Goal: Information Seeking & Learning: Learn about a topic

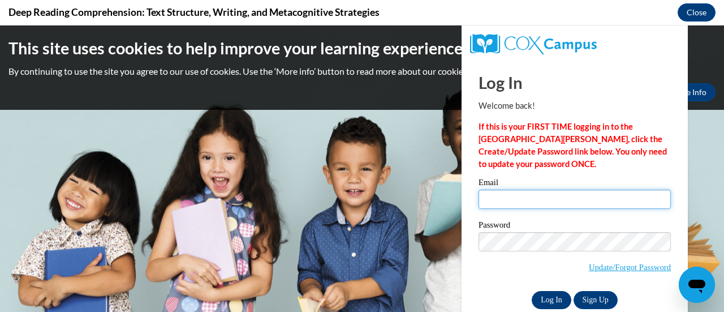
type input "kristin.iselin2@rusd.org"
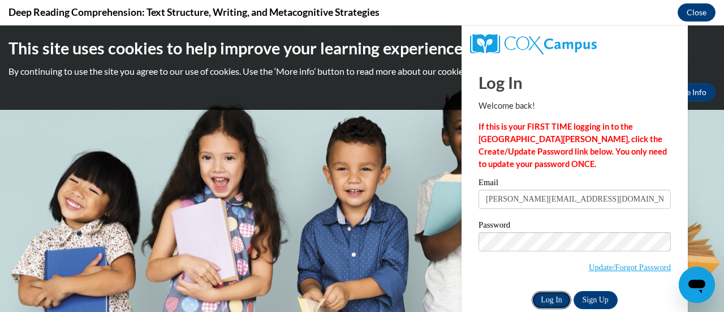
click at [539, 296] on input "Log In" at bounding box center [552, 300] width 40 height 18
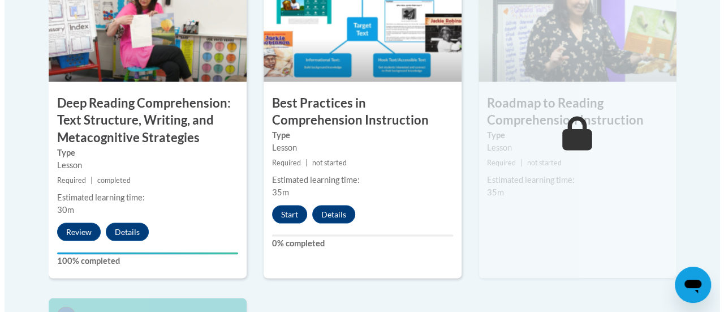
scroll to position [1042, 0]
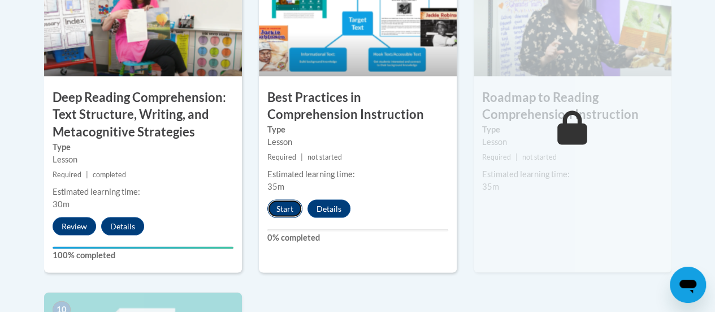
click at [284, 204] on button "Start" at bounding box center [284, 208] width 35 height 18
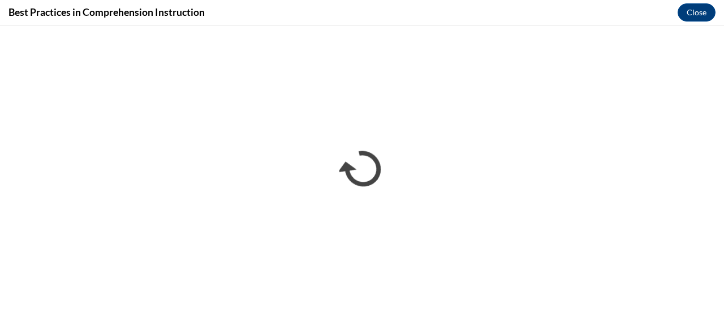
scroll to position [0, 0]
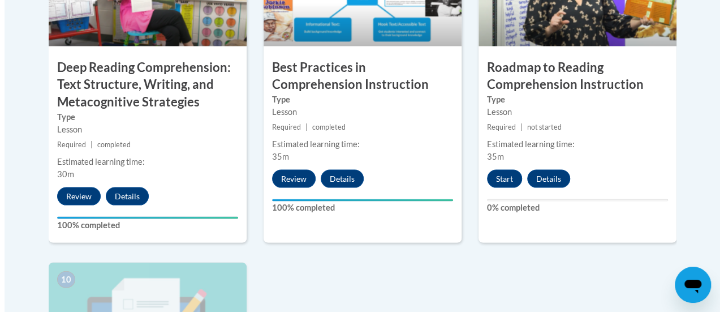
scroll to position [1072, 0]
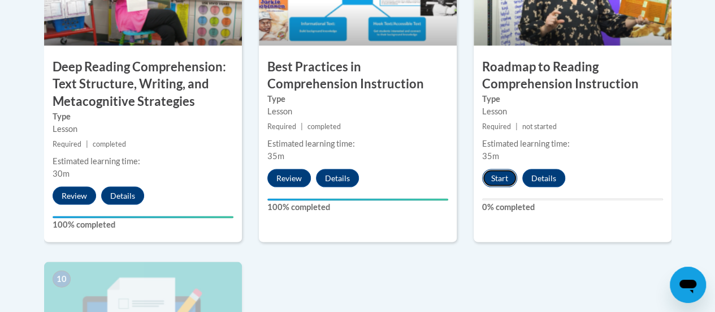
click at [495, 178] on button "Start" at bounding box center [499, 178] width 35 height 18
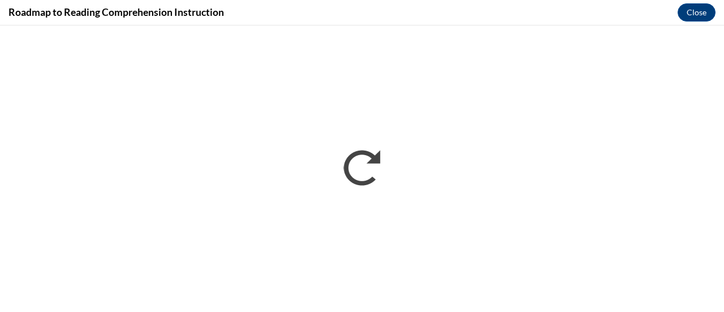
scroll to position [0, 0]
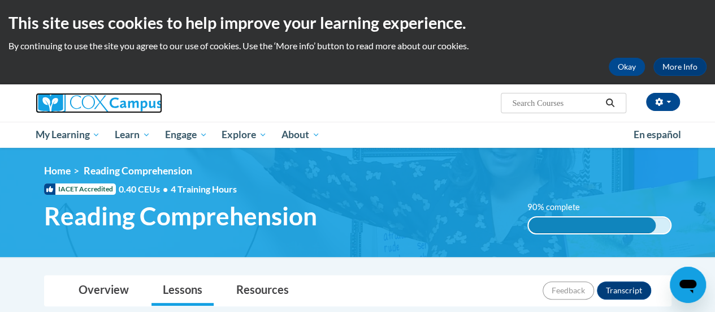
click at [96, 101] on img at bounding box center [99, 103] width 127 height 20
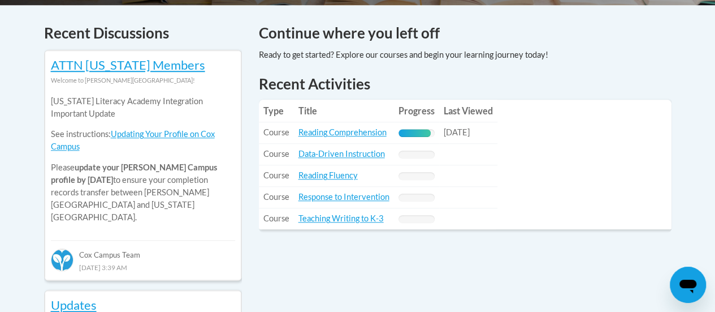
scroll to position [480, 0]
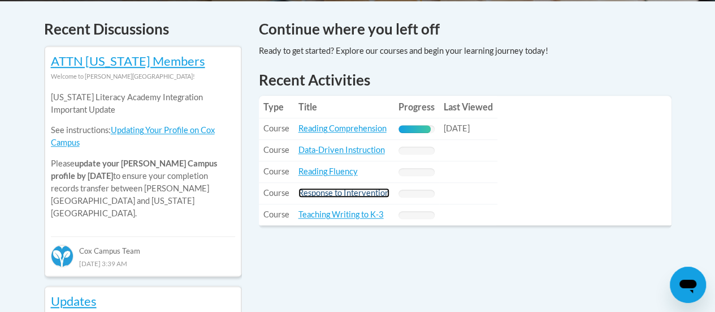
click at [334, 193] on link "Response to Intervention" at bounding box center [344, 193] width 91 height 10
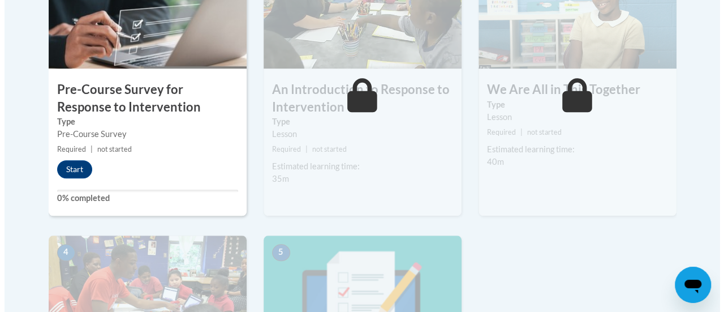
scroll to position [425, 0]
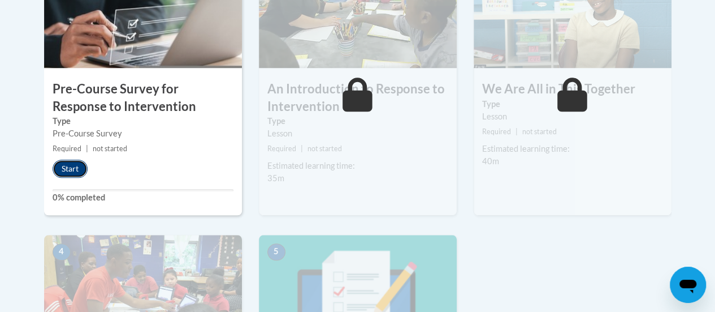
click at [74, 160] on button "Start" at bounding box center [70, 168] width 35 height 18
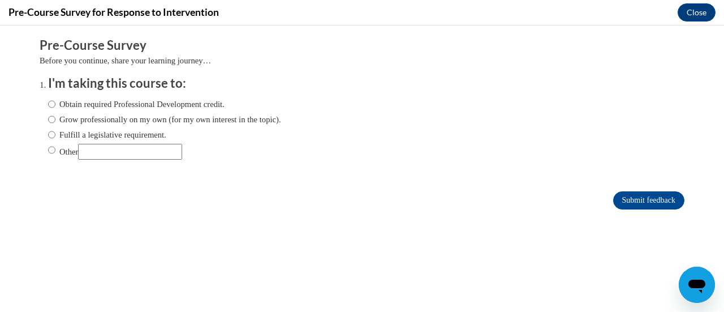
scroll to position [0, 0]
click at [89, 105] on label "Obtain required Professional Development credit." at bounding box center [136, 104] width 176 height 12
click at [55, 105] on input "Obtain required Professional Development credit." at bounding box center [51, 104] width 7 height 12
radio input "true"
click at [618, 201] on input "Submit feedback" at bounding box center [648, 200] width 71 height 18
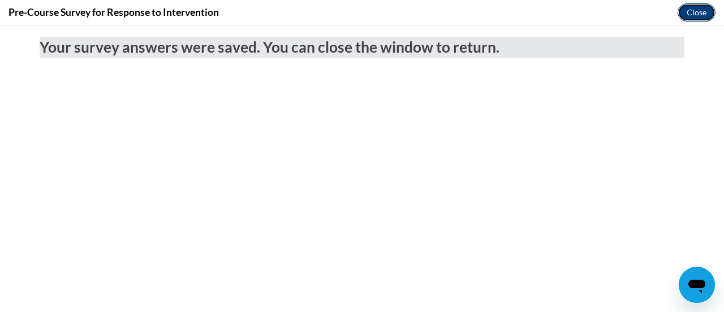
click at [687, 16] on button "Close" at bounding box center [696, 12] width 38 height 18
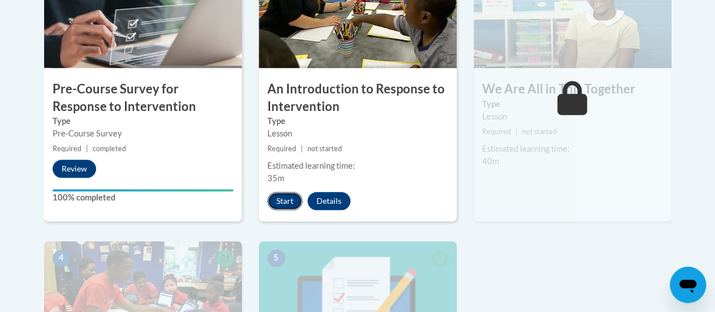
click at [287, 202] on button "Start" at bounding box center [284, 201] width 35 height 18
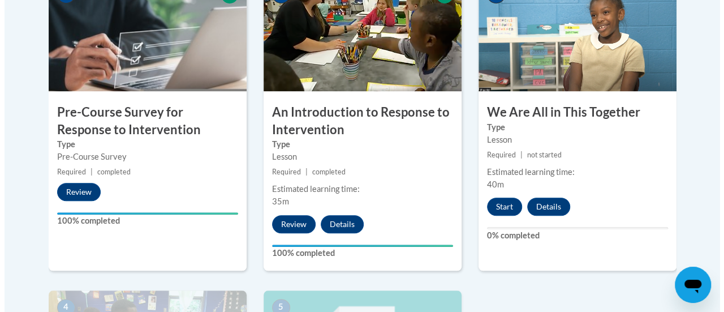
scroll to position [403, 0]
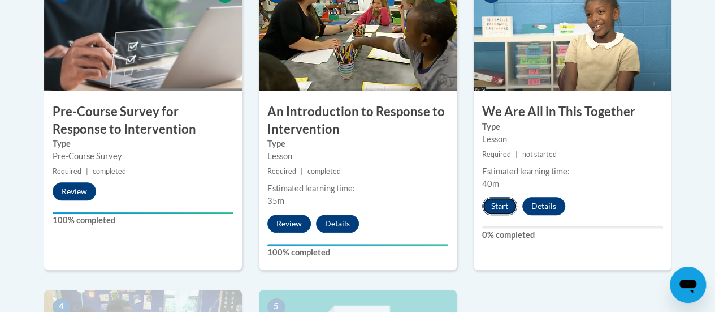
click at [496, 205] on button "Start" at bounding box center [499, 206] width 35 height 18
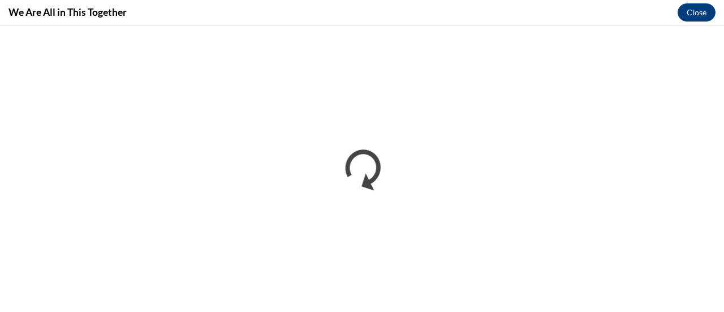
scroll to position [0, 0]
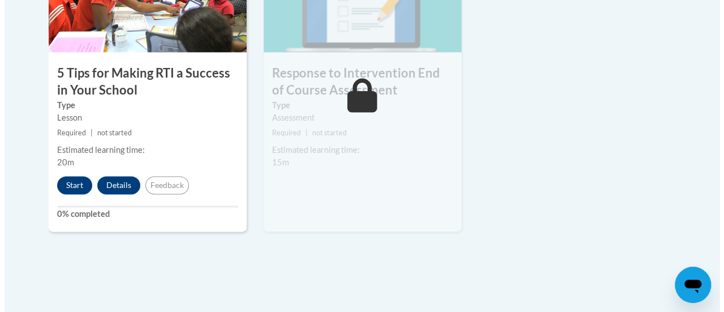
scroll to position [757, 0]
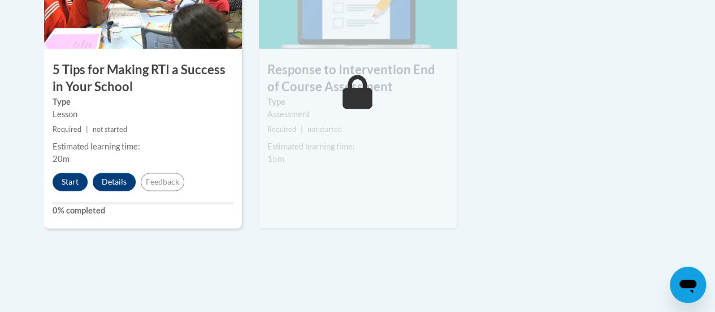
click at [100, 195] on div "4 5 Tips for Making RTI a Success in Your School Type Lesson Required | not sta…" at bounding box center [143, 82] width 198 height 292
click at [66, 180] on button "Start" at bounding box center [70, 181] width 35 height 18
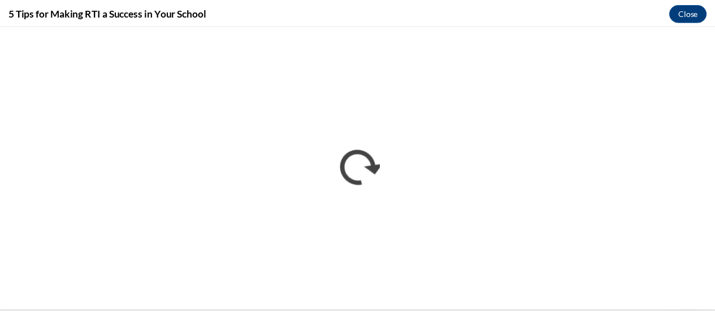
scroll to position [0, 0]
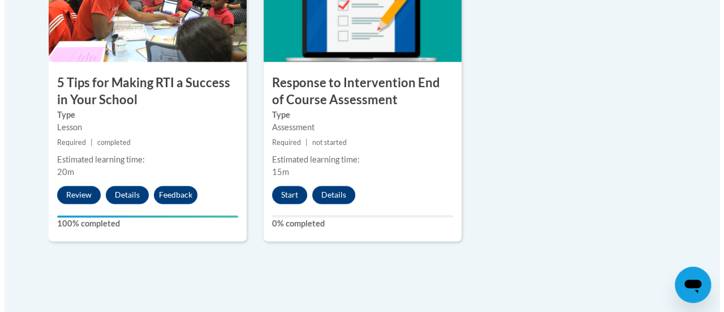
scroll to position [746, 0]
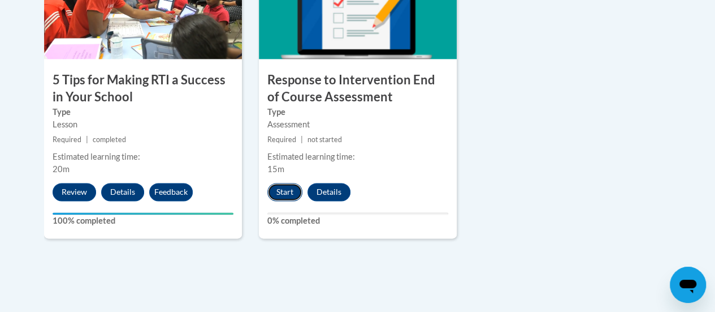
click at [291, 187] on button "Start" at bounding box center [284, 192] width 35 height 18
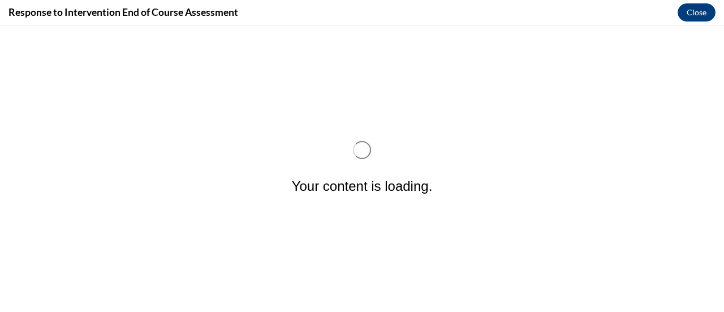
scroll to position [0, 0]
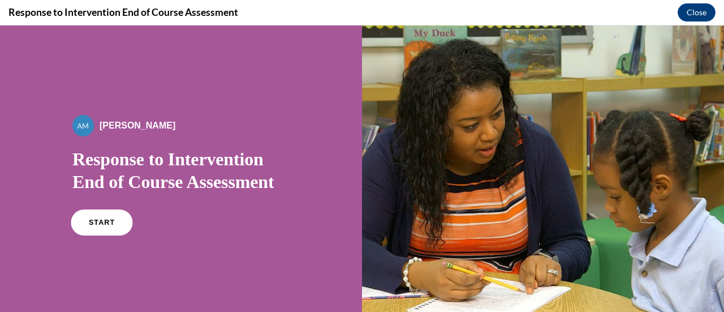
click at [100, 229] on link "START" at bounding box center [102, 222] width 62 height 26
click at [693, 12] on button "Close" at bounding box center [696, 12] width 38 height 18
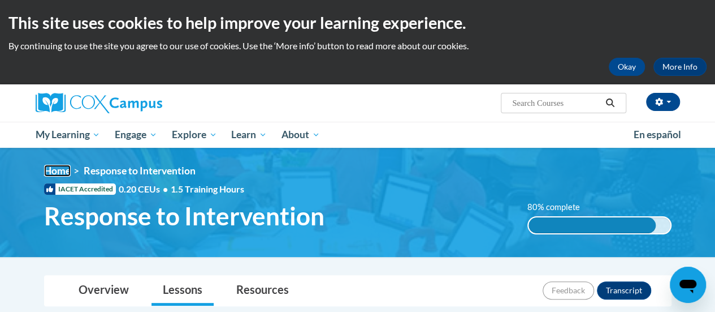
click at [57, 167] on link "Home" at bounding box center [57, 171] width 27 height 12
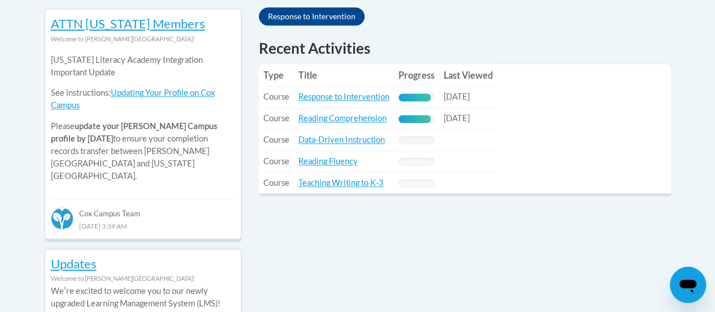
scroll to position [518, 0]
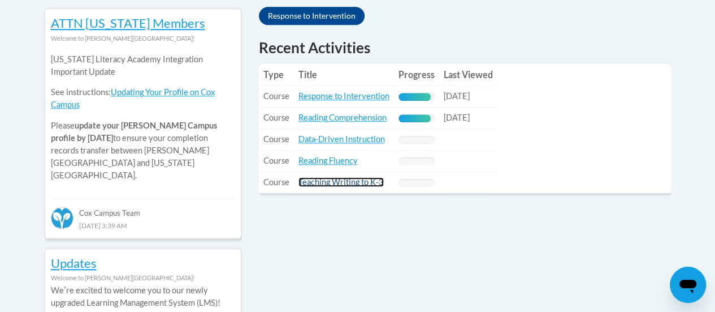
click at [342, 181] on link "Teaching Writing to K-3" at bounding box center [341, 182] width 85 height 10
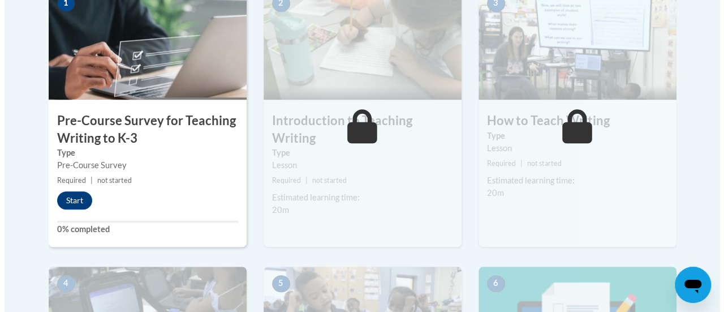
scroll to position [395, 0]
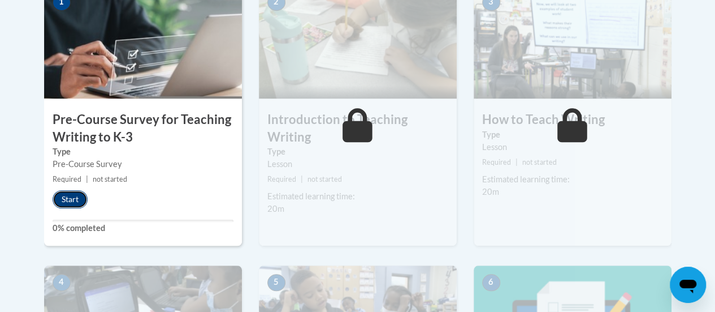
click at [86, 196] on button "Start" at bounding box center [70, 199] width 35 height 18
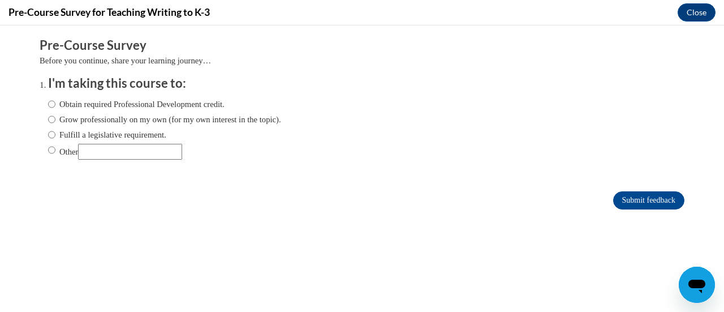
scroll to position [0, 0]
click at [133, 101] on label "Obtain required Professional Development credit." at bounding box center [136, 104] width 176 height 12
click at [55, 101] on input "Obtain required Professional Development credit." at bounding box center [51, 104] width 7 height 12
radio input "true"
click at [636, 199] on input "Submit feedback" at bounding box center [648, 200] width 71 height 18
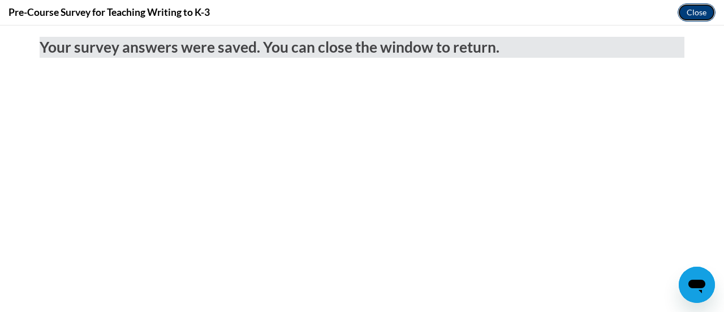
click at [693, 12] on button "Close" at bounding box center [696, 12] width 38 height 18
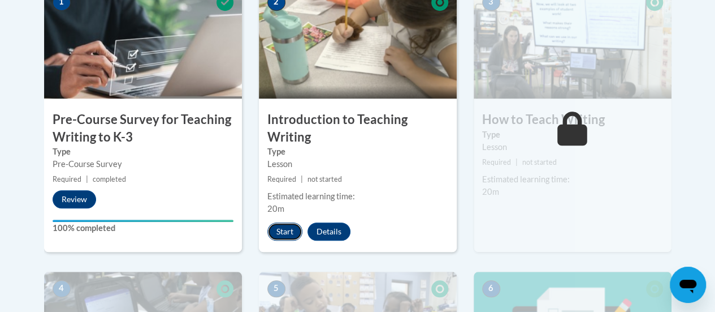
click at [284, 235] on button "Start" at bounding box center [284, 231] width 35 height 18
